Goal: Download file/media

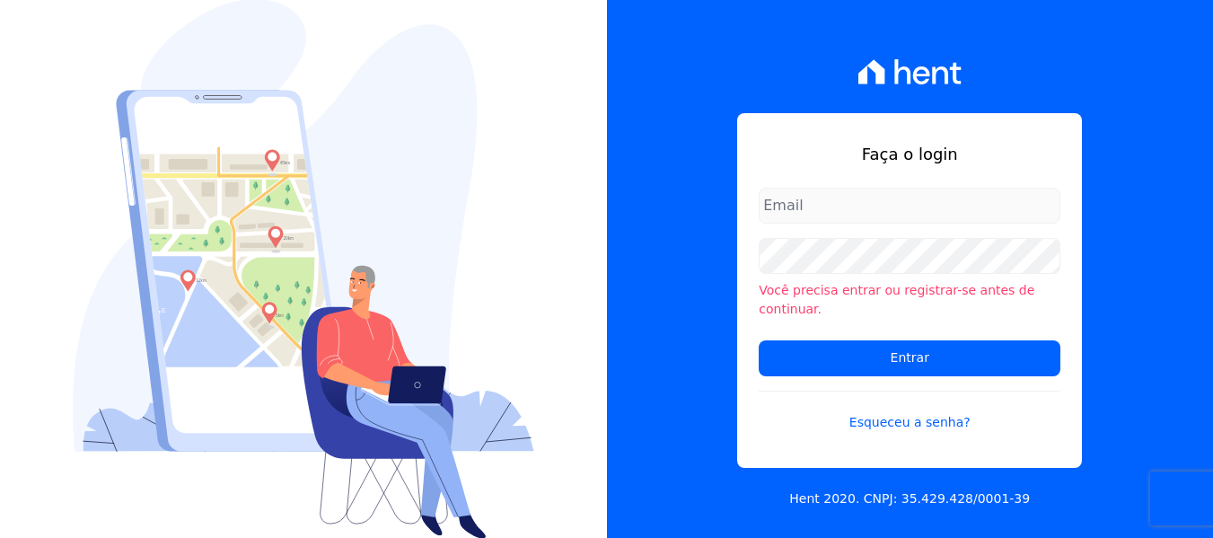
type input "[PERSON_NAME][EMAIL_ADDRESS][DOMAIN_NAME]"
click at [680, 270] on div "Faça o login amanda.piquini@quattroconstrutora.com.br Você precisa entrar ou re…" at bounding box center [910, 269] width 607 height 538
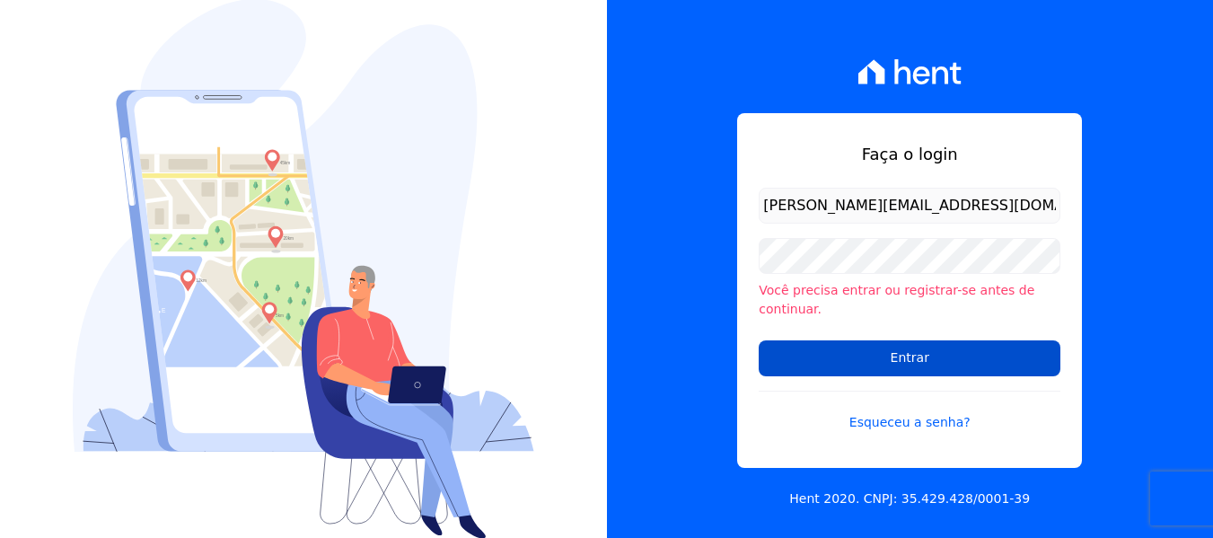
click at [804, 346] on input "Entrar" at bounding box center [910, 358] width 302 height 36
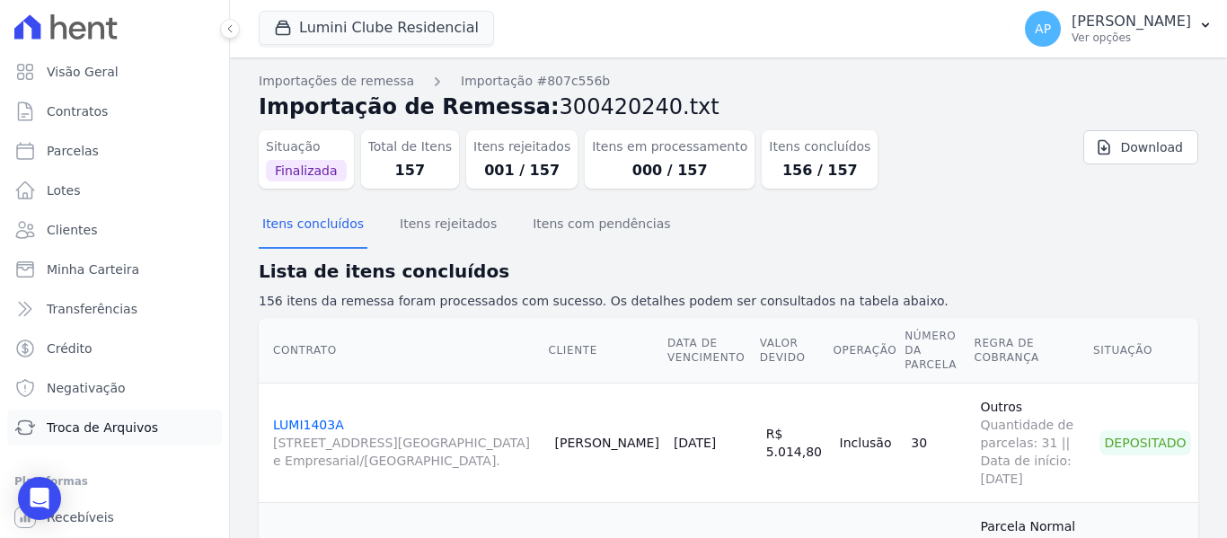
click at [110, 435] on span "Troca de Arquivos" at bounding box center [102, 427] width 111 height 18
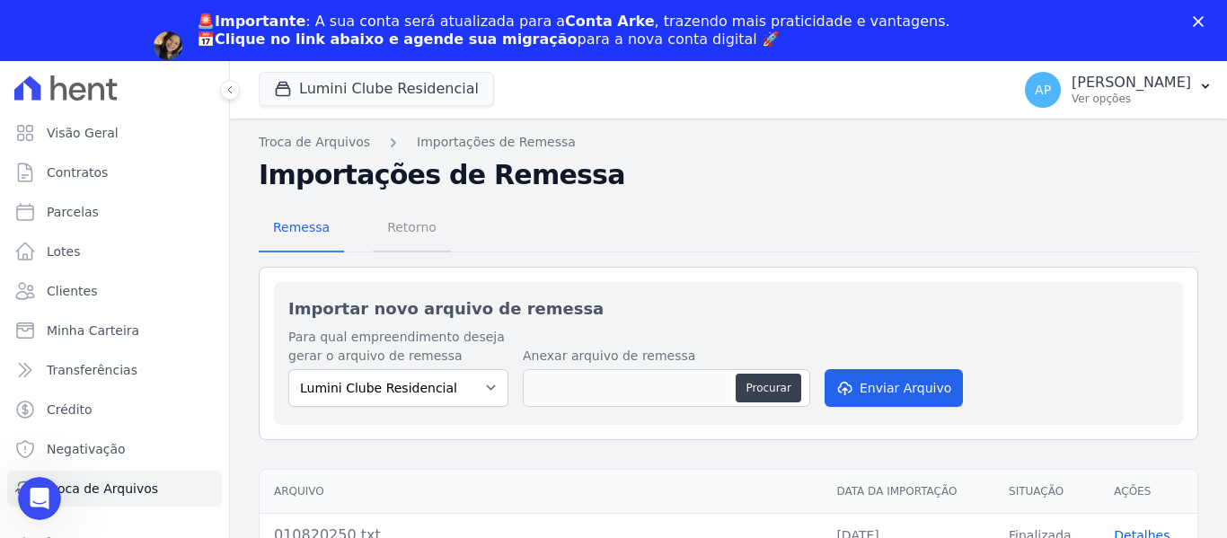
click at [419, 224] on span "Retorno" at bounding box center [411, 227] width 71 height 36
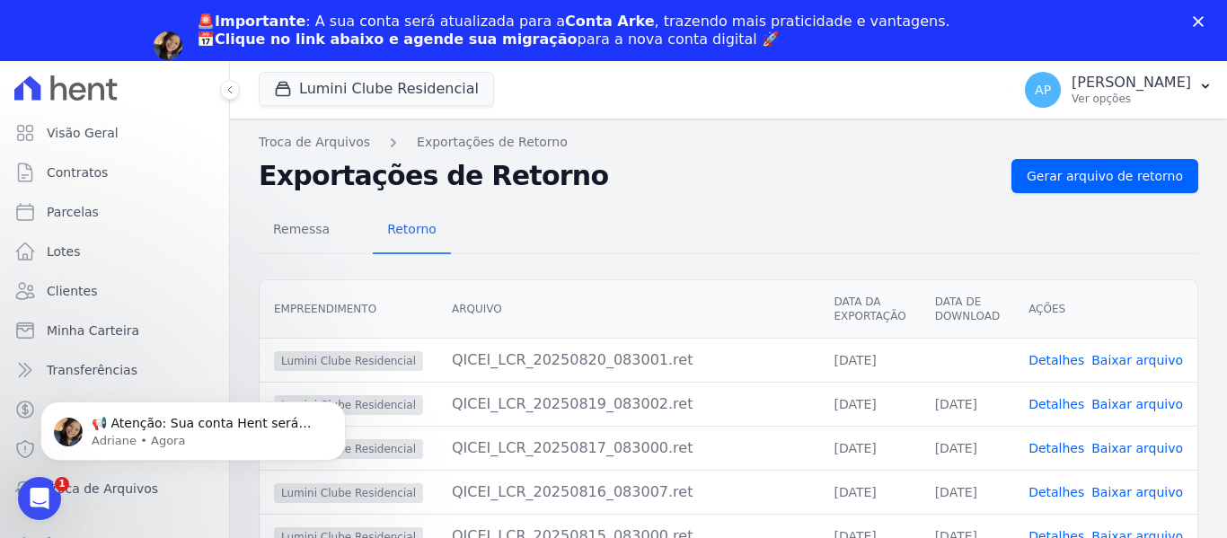
click at [1194, 24] on polygon "Fechar" at bounding box center [1198, 21] width 11 height 11
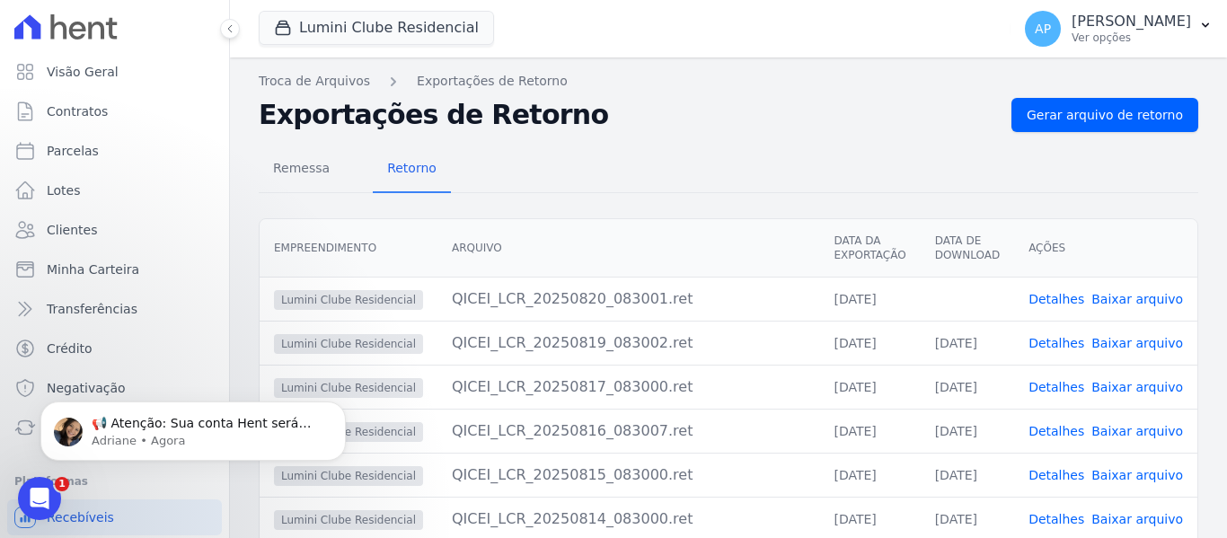
click at [1131, 288] on td "Detalhes Baixar arquivo" at bounding box center [1105, 299] width 183 height 44
click at [1139, 297] on link "Baixar arquivo" at bounding box center [1137, 299] width 92 height 14
click at [414, 28] on button "Lumini Clube Residencial" at bounding box center [376, 28] width 235 height 34
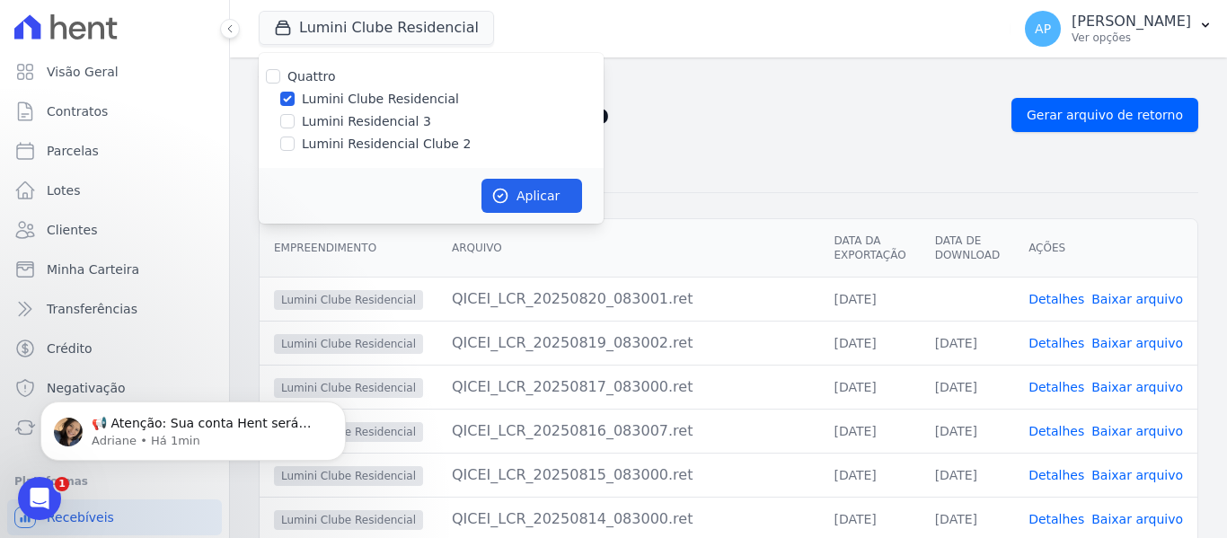
click at [288, 133] on div "Quattro Lumini Clube Residencial Lumini Residencial 3 Lumini Residencial Clube 2" at bounding box center [431, 110] width 345 height 115
click at [284, 144] on input "Lumini Residencial Clube 2" at bounding box center [287, 143] width 14 height 14
checkbox input "true"
click at [287, 99] on input "Lumini Clube Residencial" at bounding box center [287, 99] width 14 height 14
checkbox input "false"
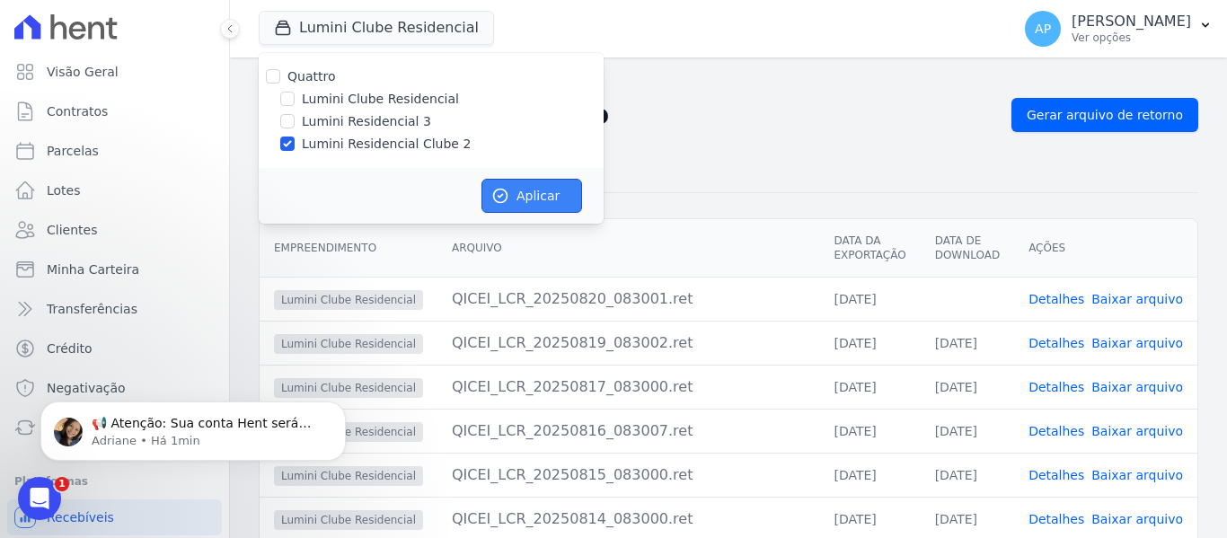
click at [494, 201] on icon "button" at bounding box center [500, 196] width 18 height 18
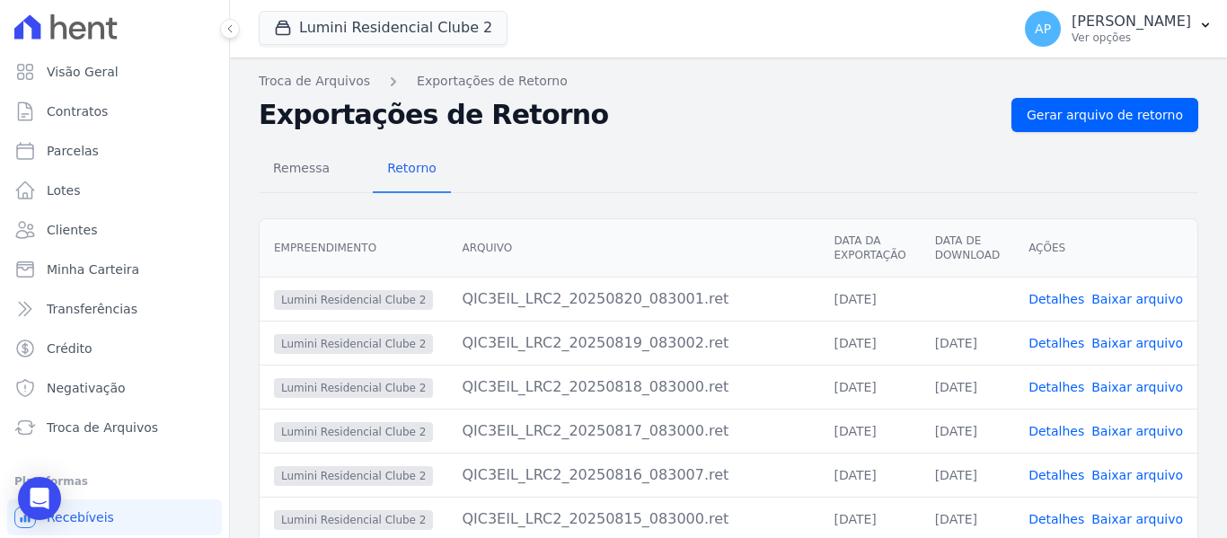
click at [1134, 297] on link "Baixar arquivo" at bounding box center [1137, 299] width 92 height 14
